Goal: Task Accomplishment & Management: Manage account settings

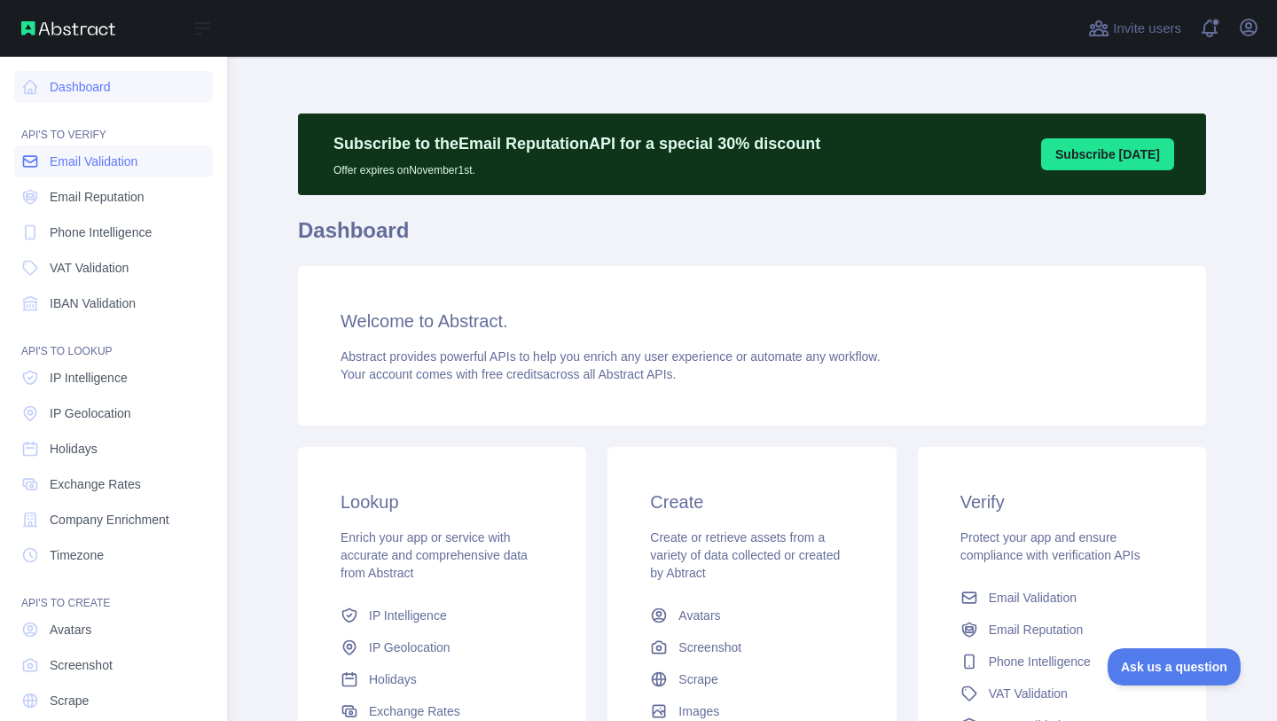
click at [98, 171] on link "Email Validation" at bounding box center [113, 161] width 199 height 32
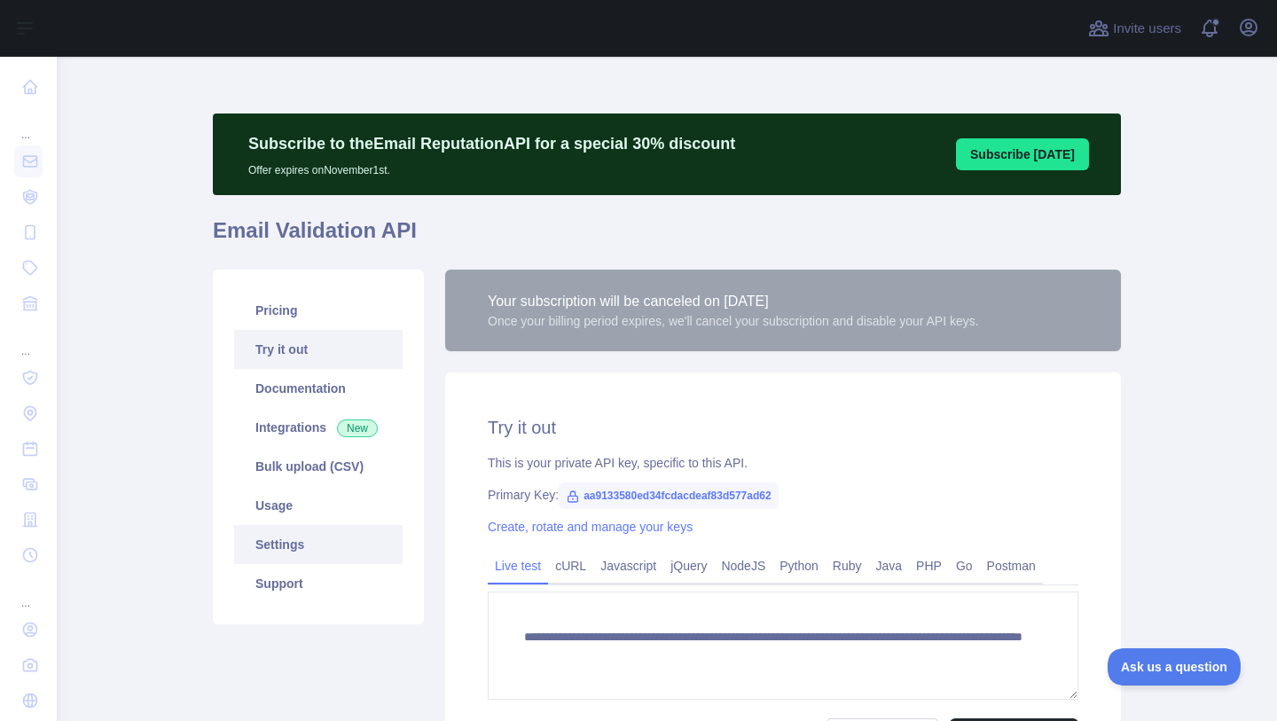
click at [285, 540] on link "Settings" at bounding box center [318, 544] width 169 height 39
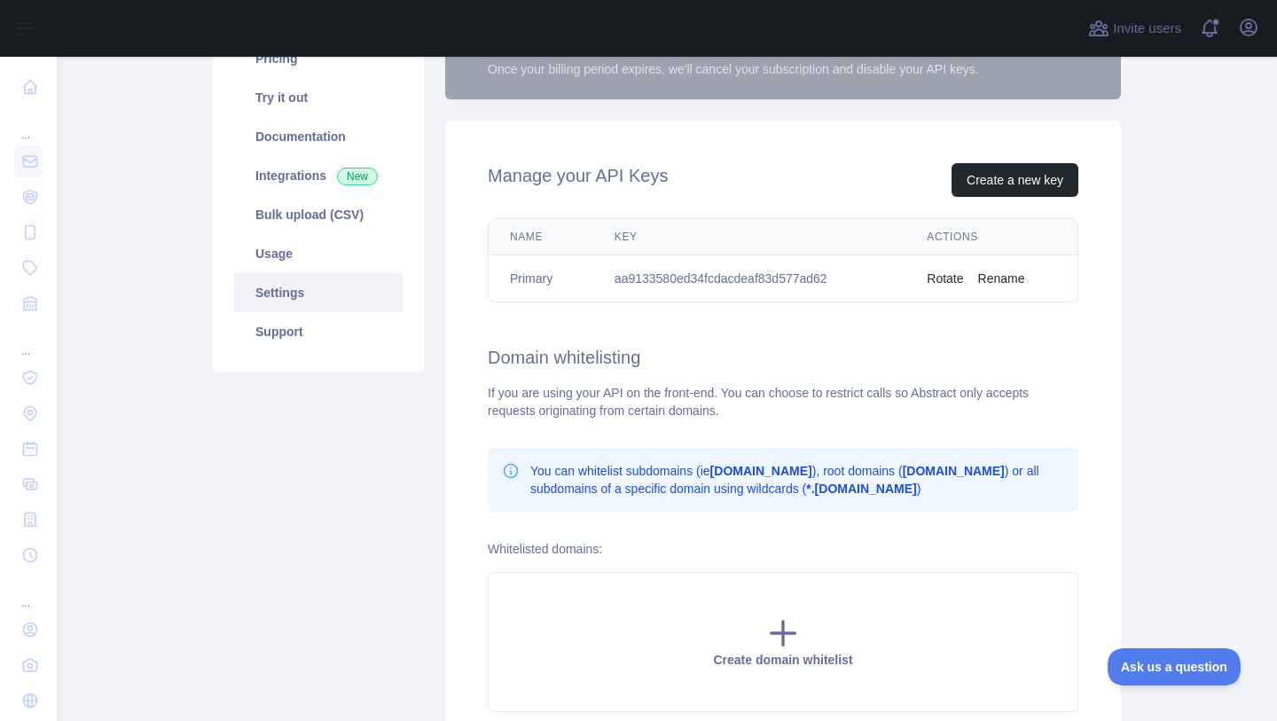
scroll to position [106, 0]
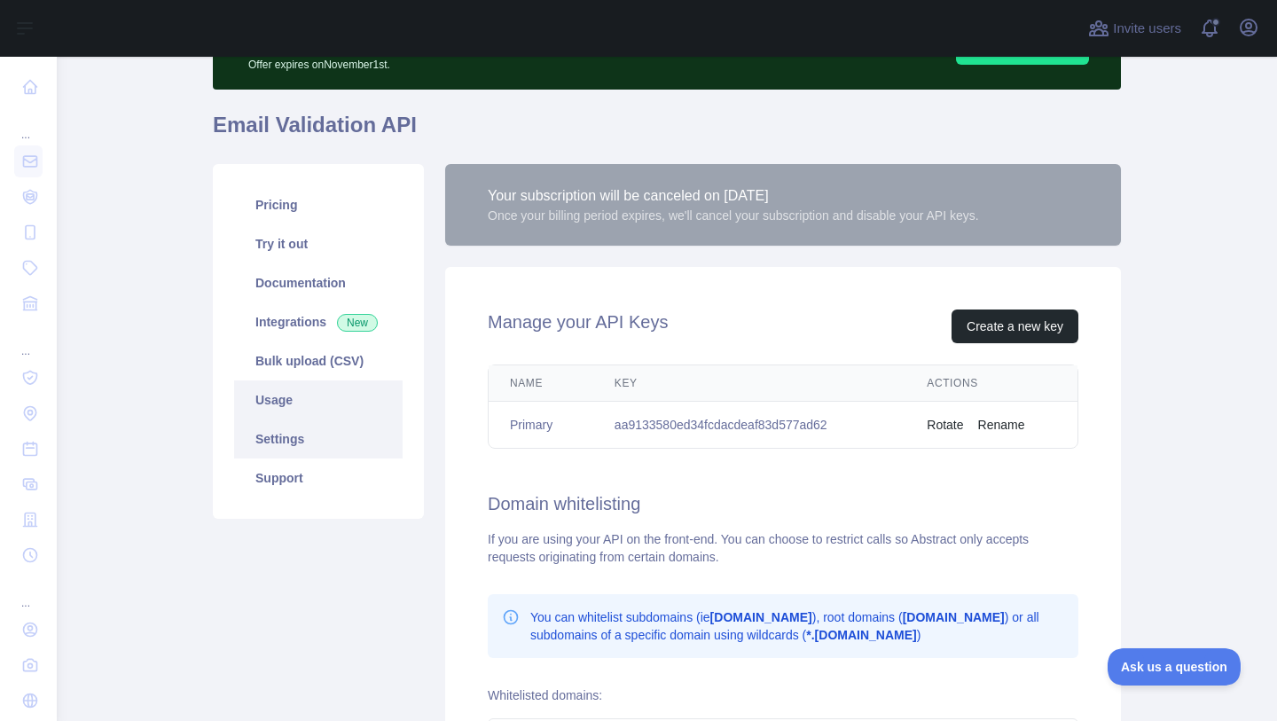
click at [297, 389] on link "Usage" at bounding box center [318, 400] width 169 height 39
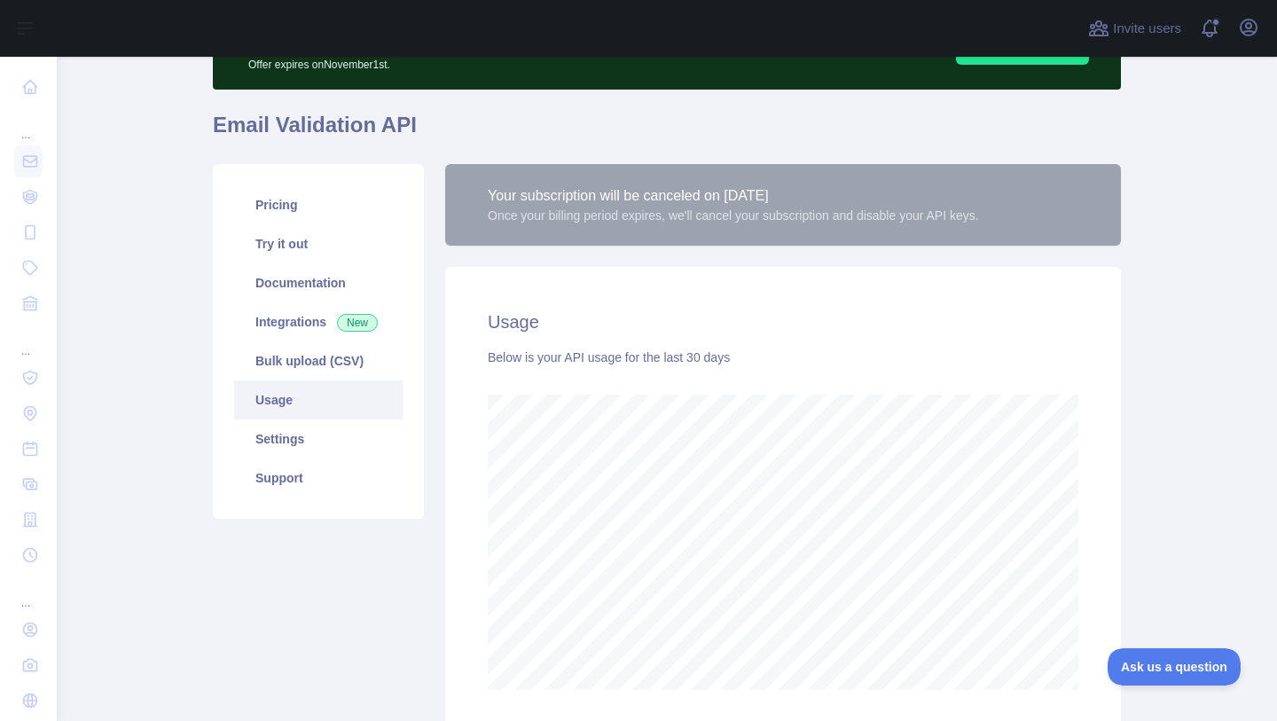
scroll to position [664, 1207]
click at [1256, 12] on div "Invite users View notifications Open user menu" at bounding box center [1174, 28] width 178 height 57
click at [1249, 26] on icon "button" at bounding box center [1248, 27] width 21 height 21
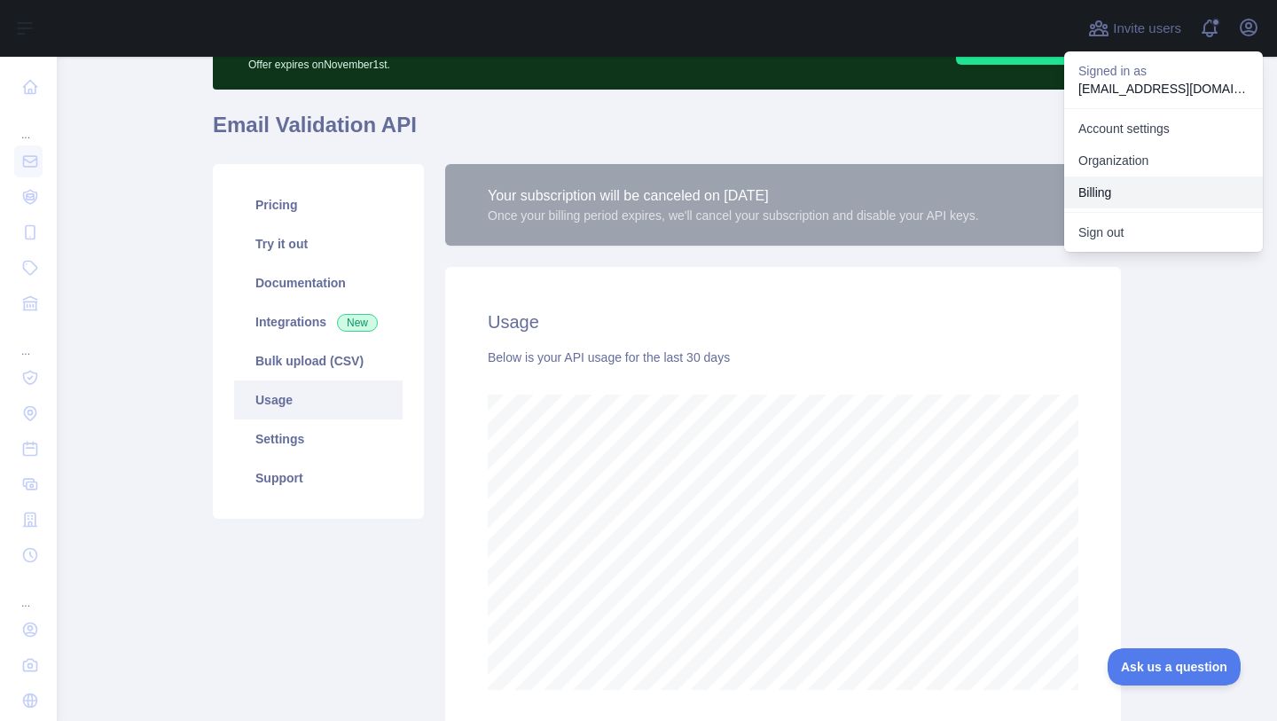
click at [1123, 191] on button "Billing" at bounding box center [1163, 193] width 199 height 32
